Goal: Information Seeking & Learning: Learn about a topic

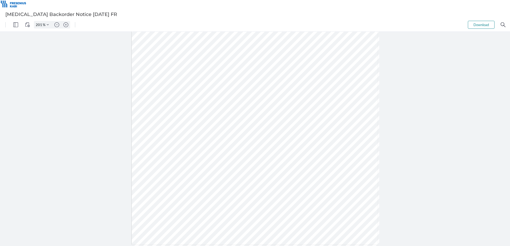
type input "251"
click at [135, 98] on div at bounding box center [254, 115] width 409 height 529
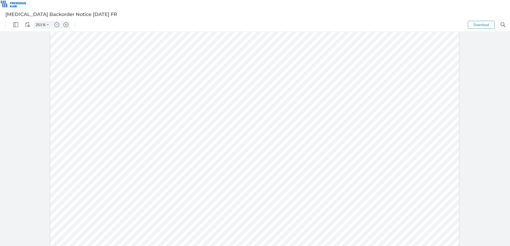
click at [135, 98] on div at bounding box center [254, 115] width 409 height 529
drag, startPoint x: 144, startPoint y: 99, endPoint x: 120, endPoint y: 98, distance: 23.7
click at [120, 98] on div at bounding box center [254, 115] width 409 height 529
type input "251"
